Goal: Task Accomplishment & Management: Use online tool/utility

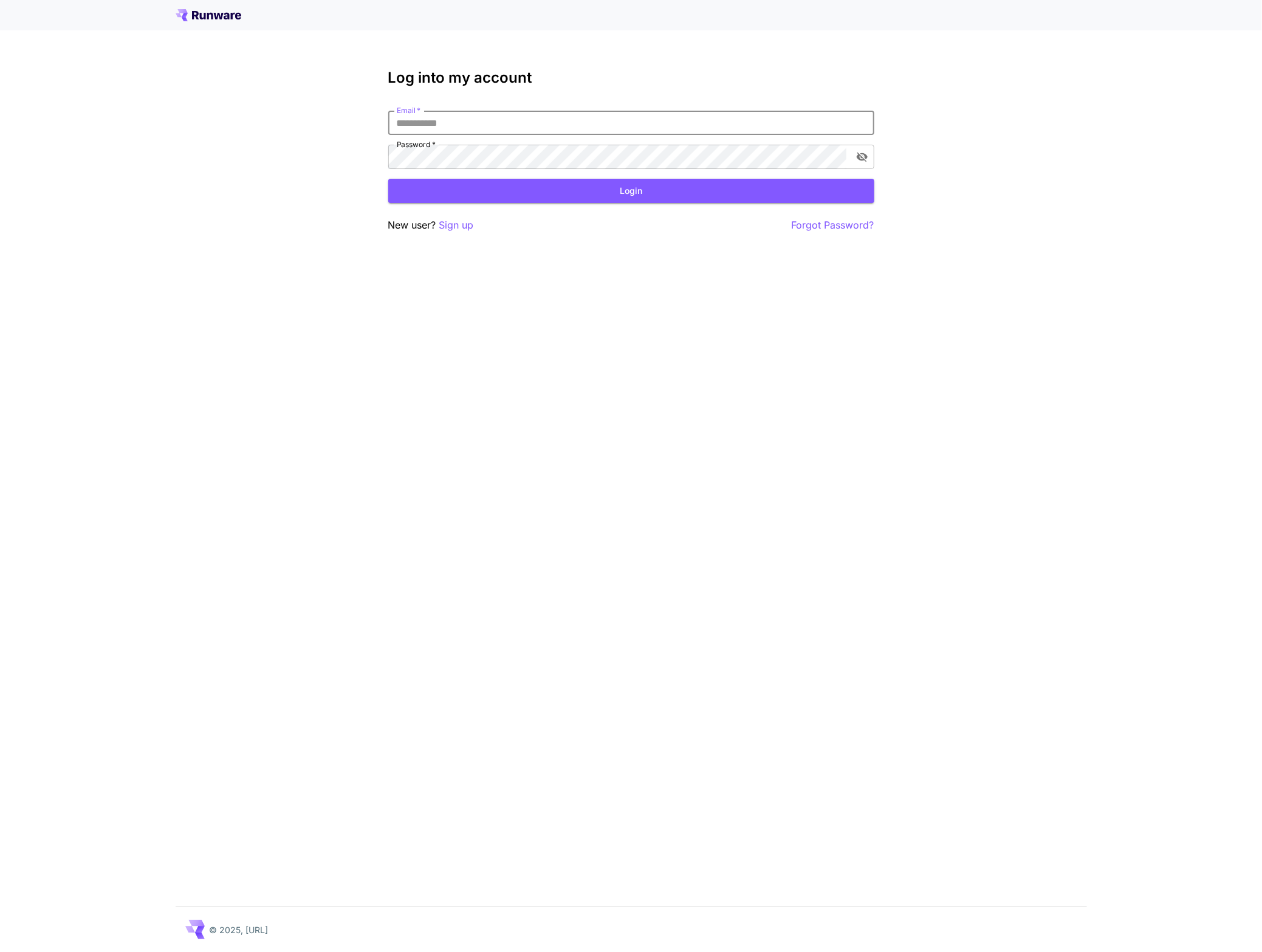
click at [584, 124] on input "Email   *" at bounding box center [631, 122] width 486 height 24
click at [692, 125] on input "Email   *" at bounding box center [631, 122] width 486 height 24
type input "**********"
click at [733, 134] on input "Email   *" at bounding box center [631, 122] width 486 height 24
type input "**********"
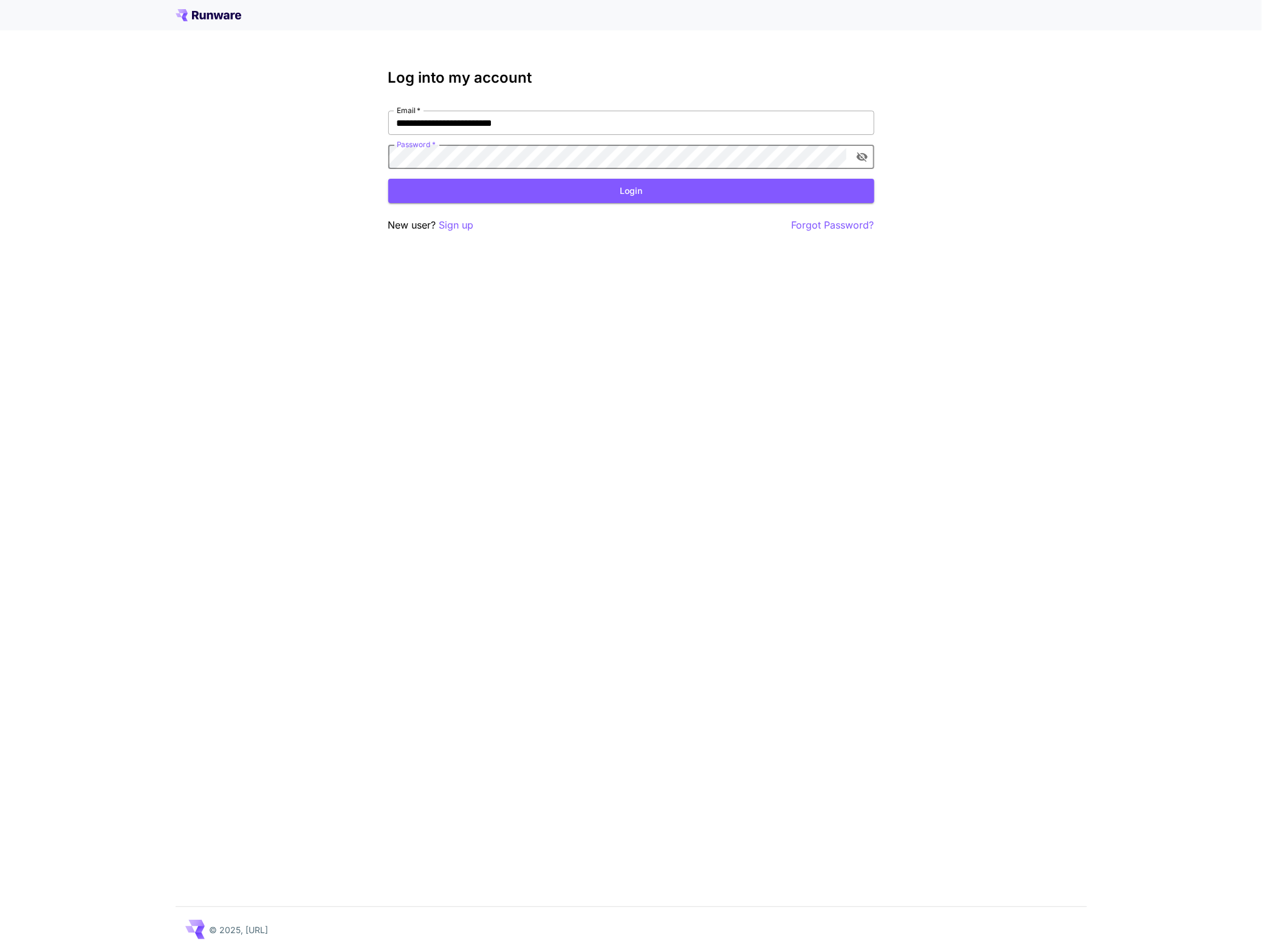
click button "Login" at bounding box center [631, 191] width 486 height 25
click at [867, 154] on icon "toggle password visibility" at bounding box center [862, 157] width 13 height 13
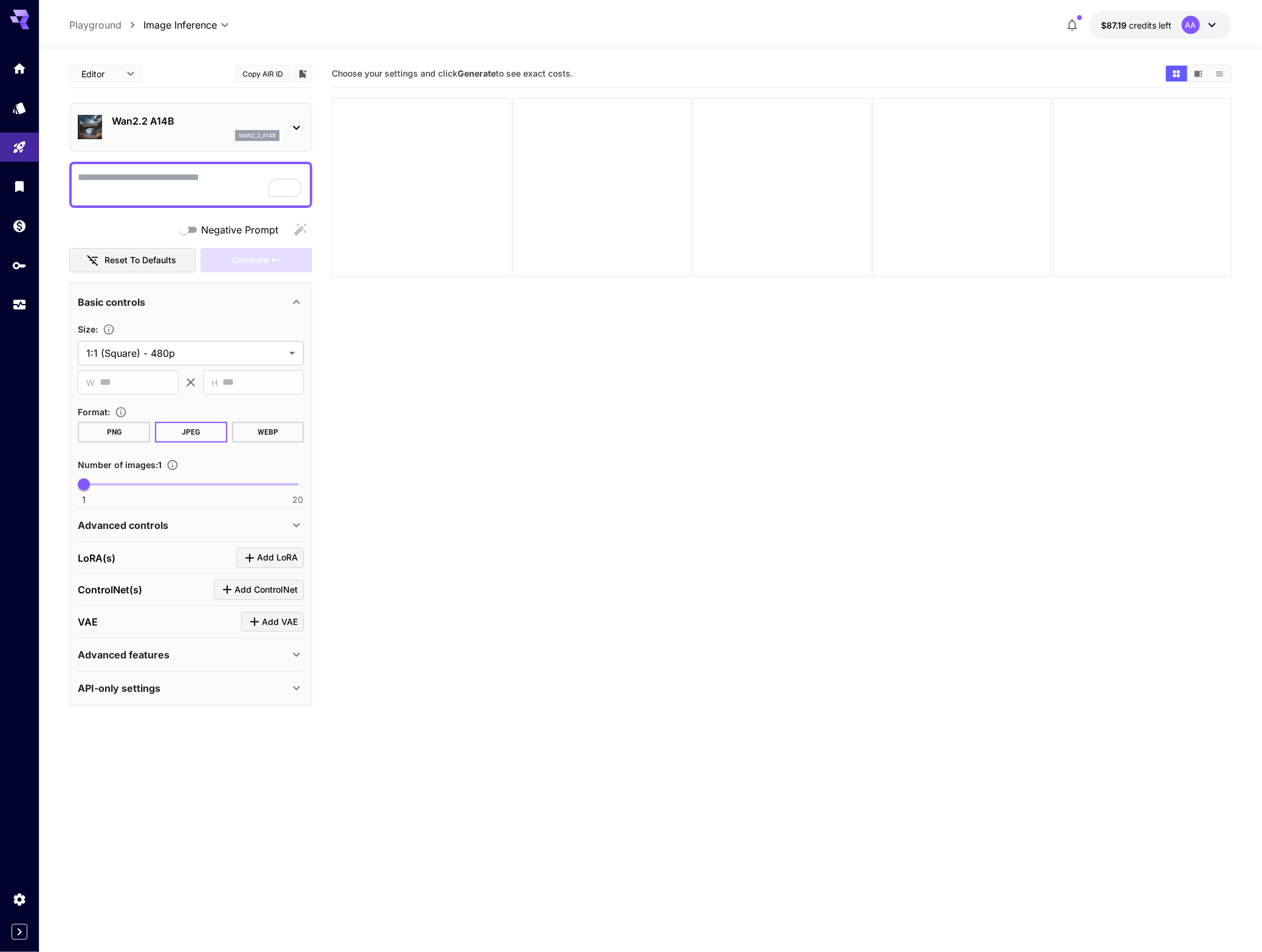
click at [143, 131] on div "wan2_2_a14b" at bounding box center [195, 135] width 168 height 11
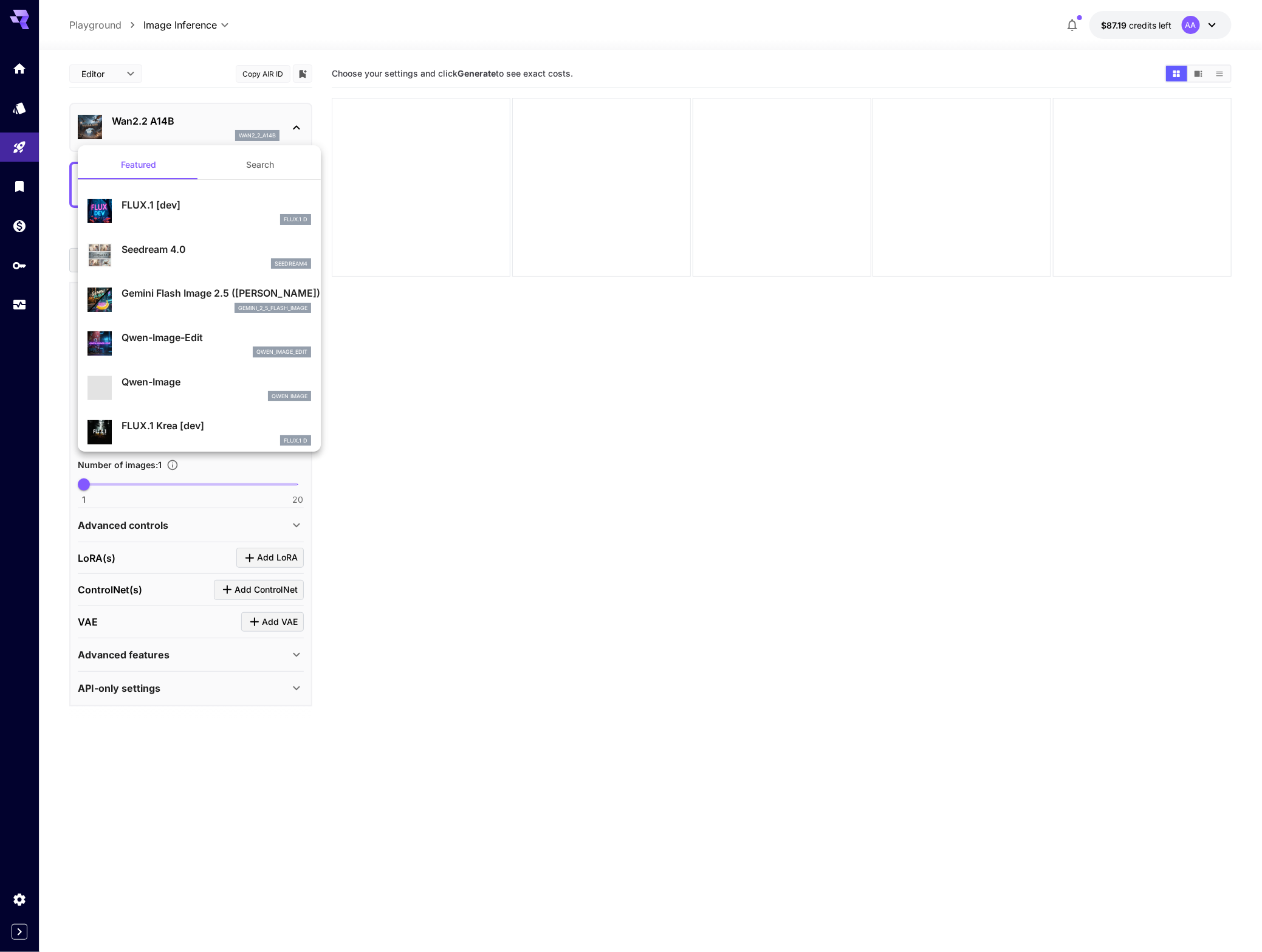
click at [247, 167] on button "Search" at bounding box center [260, 164] width 122 height 30
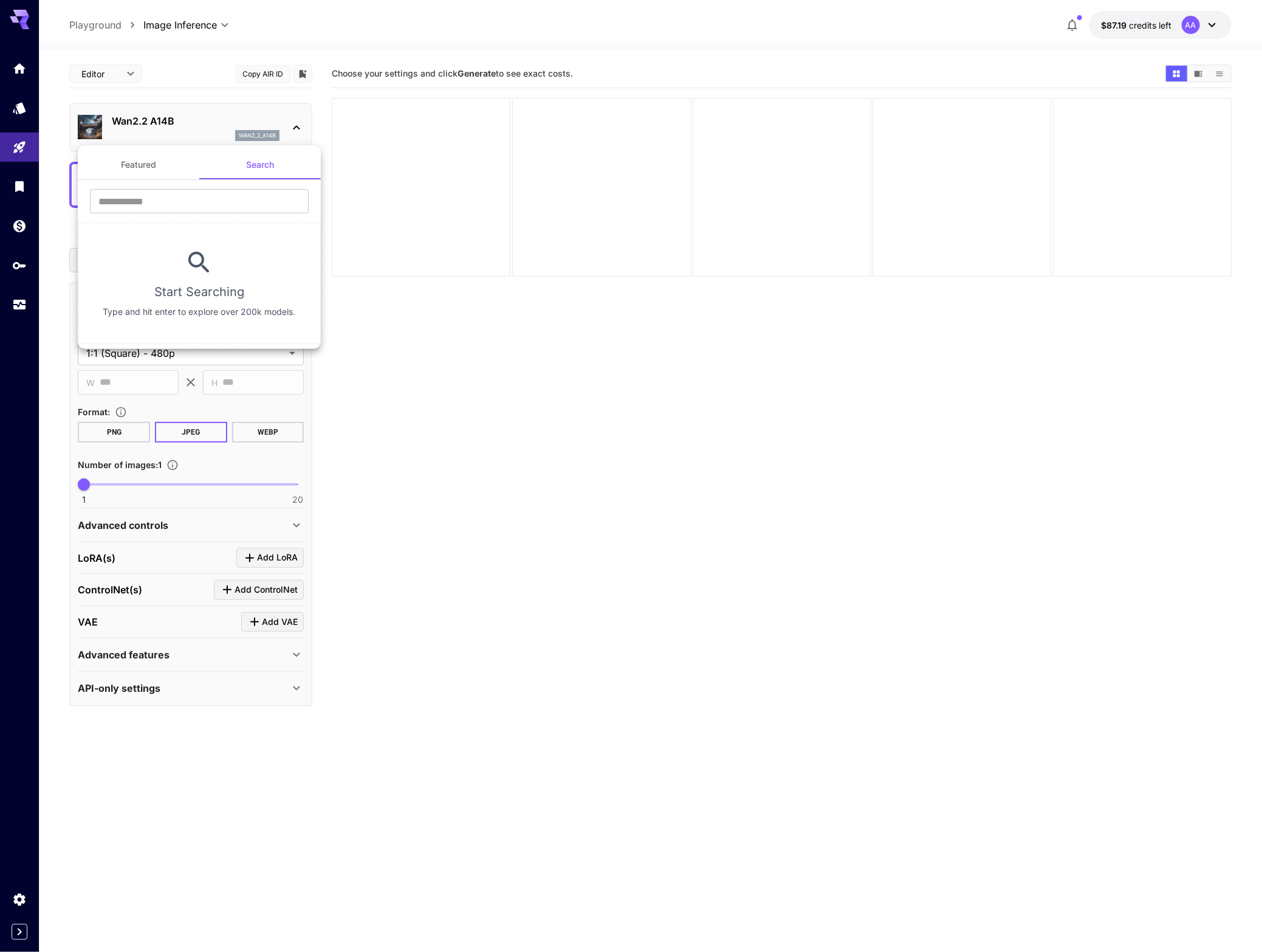
click at [151, 167] on button "Featured" at bounding box center [139, 164] width 122 height 30
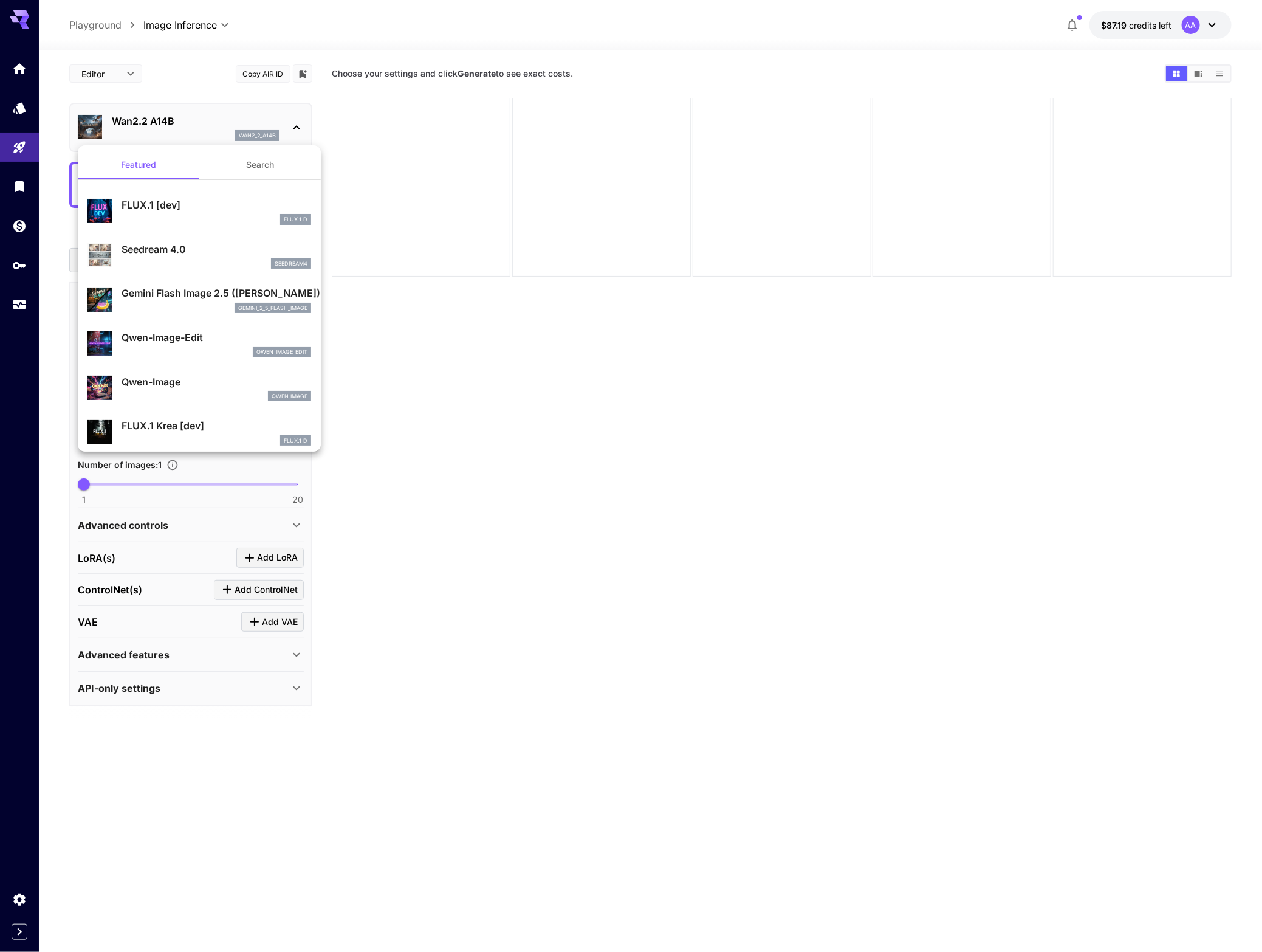
click at [204, 119] on div at bounding box center [631, 476] width 1262 height 952
